Goal: Check status: Check status

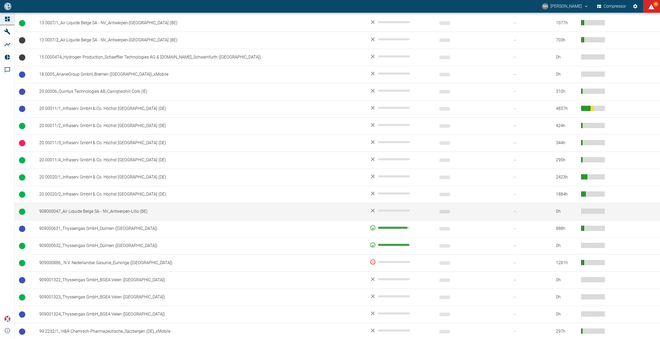
scroll to position [185, 0]
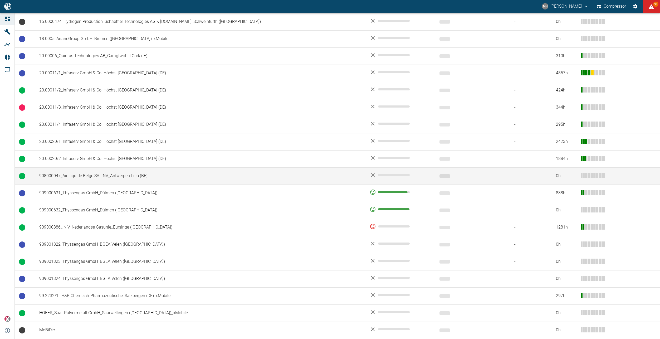
click at [112, 176] on td "908000047_Air Liquide Belge SA - NV_Antwerpen-Lillo (BE)" at bounding box center [200, 175] width 331 height 17
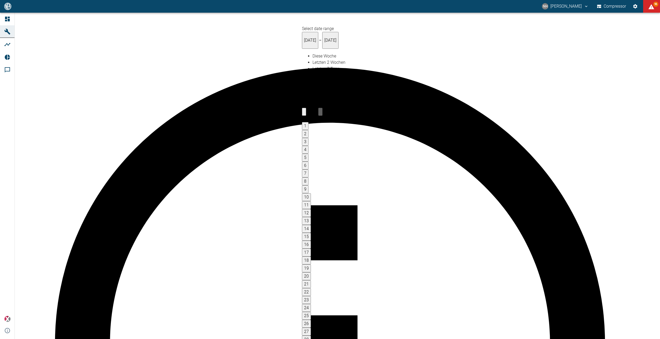
click at [306, 108] on button "Previous month" at bounding box center [304, 112] width 4 height 8
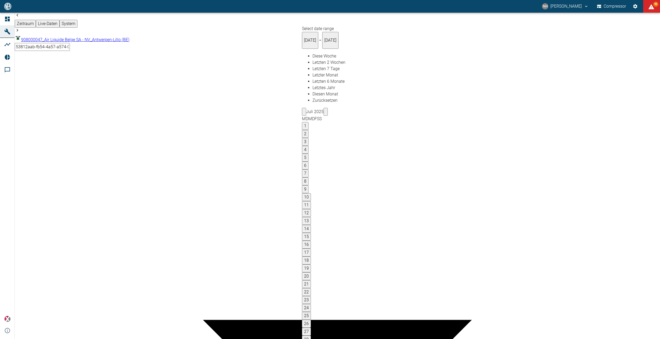
click at [304, 113] on icon "Previous month" at bounding box center [304, 113] width 0 height 0
type input "[DATE]"
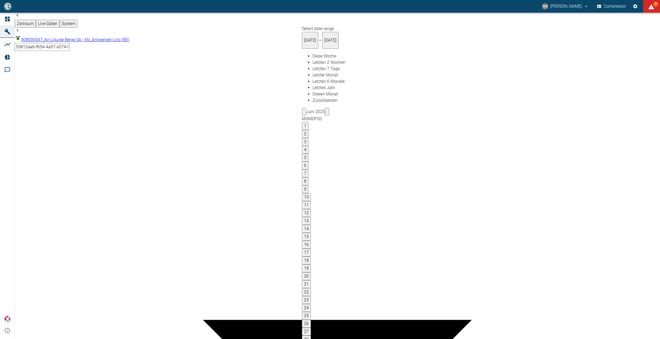
type input "10min"
click at [308, 162] on button "6" at bounding box center [304, 166] width 7 height 8
type input "[DATE]"
type input "1sec"
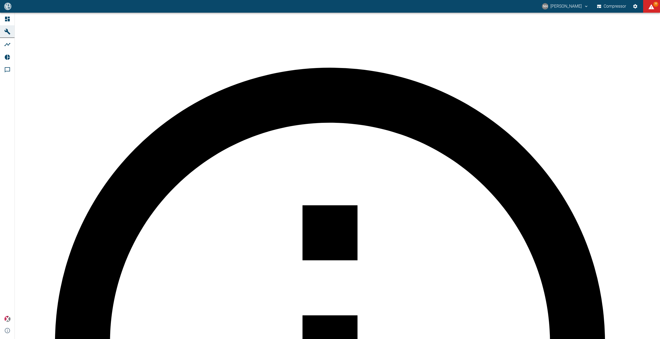
scroll to position [316, 0]
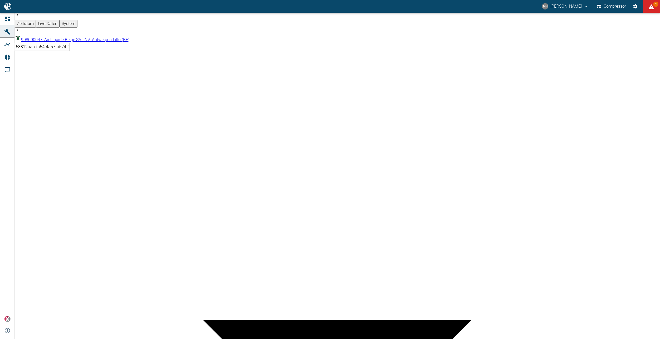
drag, startPoint x: 427, startPoint y: 264, endPoint x: 438, endPoint y: 264, distance: 10.5
drag, startPoint x: 312, startPoint y: 262, endPoint x: 380, endPoint y: 262, distance: 68.0
drag, startPoint x: 121, startPoint y: 262, endPoint x: 333, endPoint y: 264, distance: 211.7
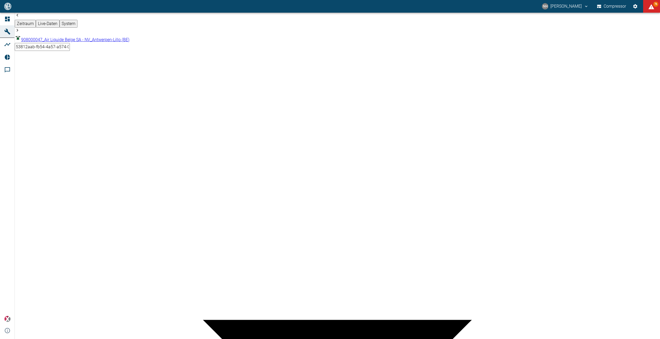
drag, startPoint x: 305, startPoint y: 154, endPoint x: 380, endPoint y: 154, distance: 74.6
